Goal: Transaction & Acquisition: Purchase product/service

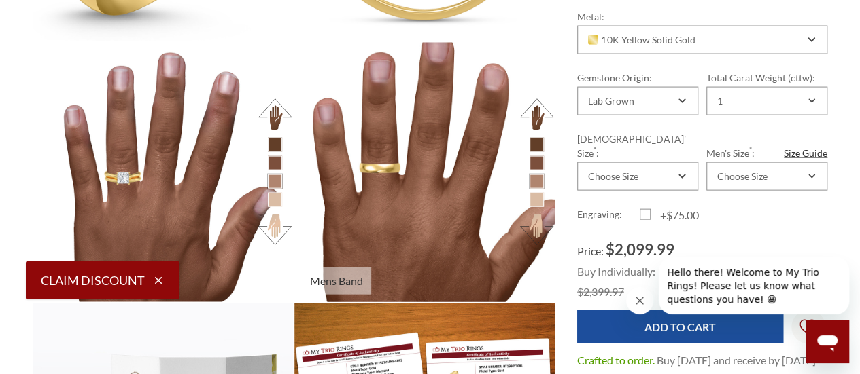
scroll to position [1427, 0]
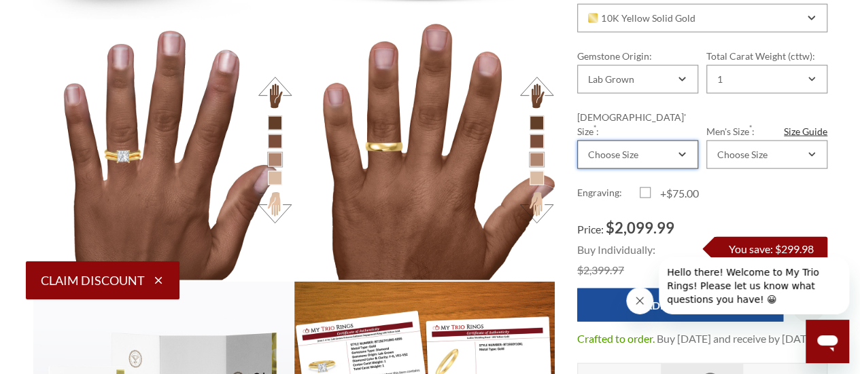
click at [657, 150] on div "Choose Size" at bounding box center [631, 155] width 90 height 11
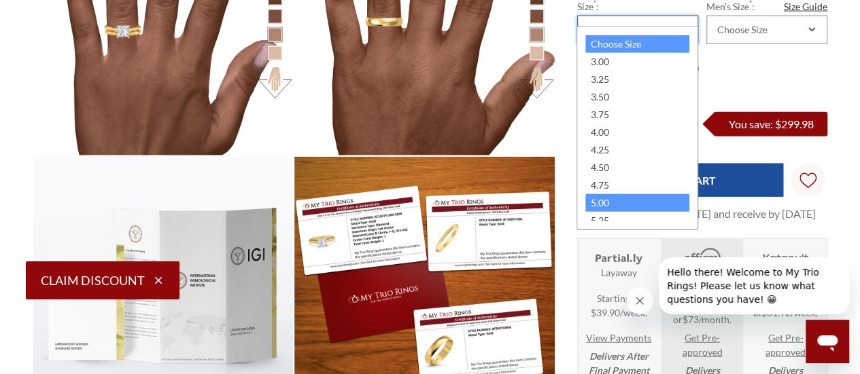
scroll to position [1495, 0]
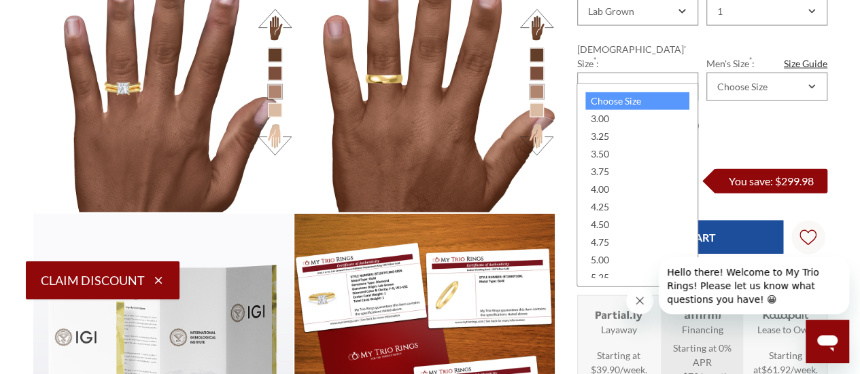
click at [833, 118] on div "Cushion Heart Oval" at bounding box center [702, 152] width 272 height 613
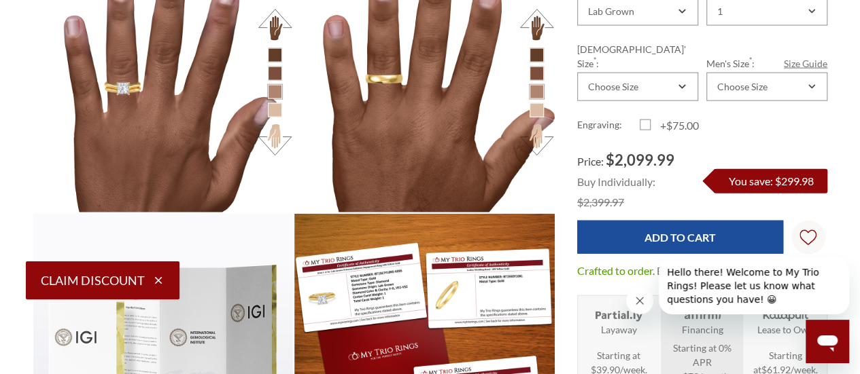
click at [806, 56] on link "Size Guide" at bounding box center [805, 63] width 43 height 14
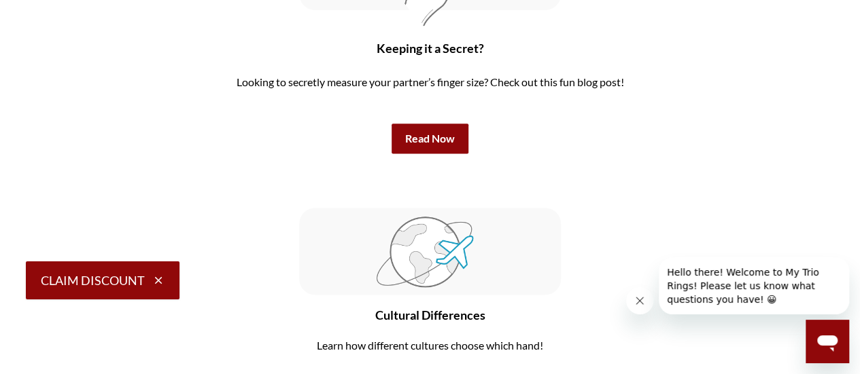
scroll to position [3534, 0]
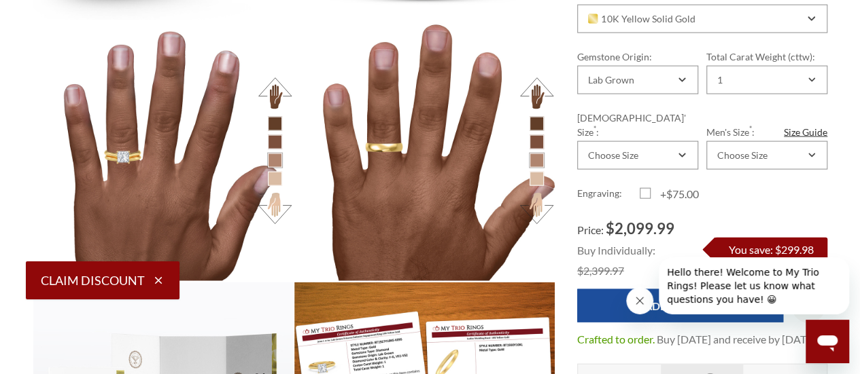
scroll to position [1427, 0]
